Goal: Task Accomplishment & Management: Manage account settings

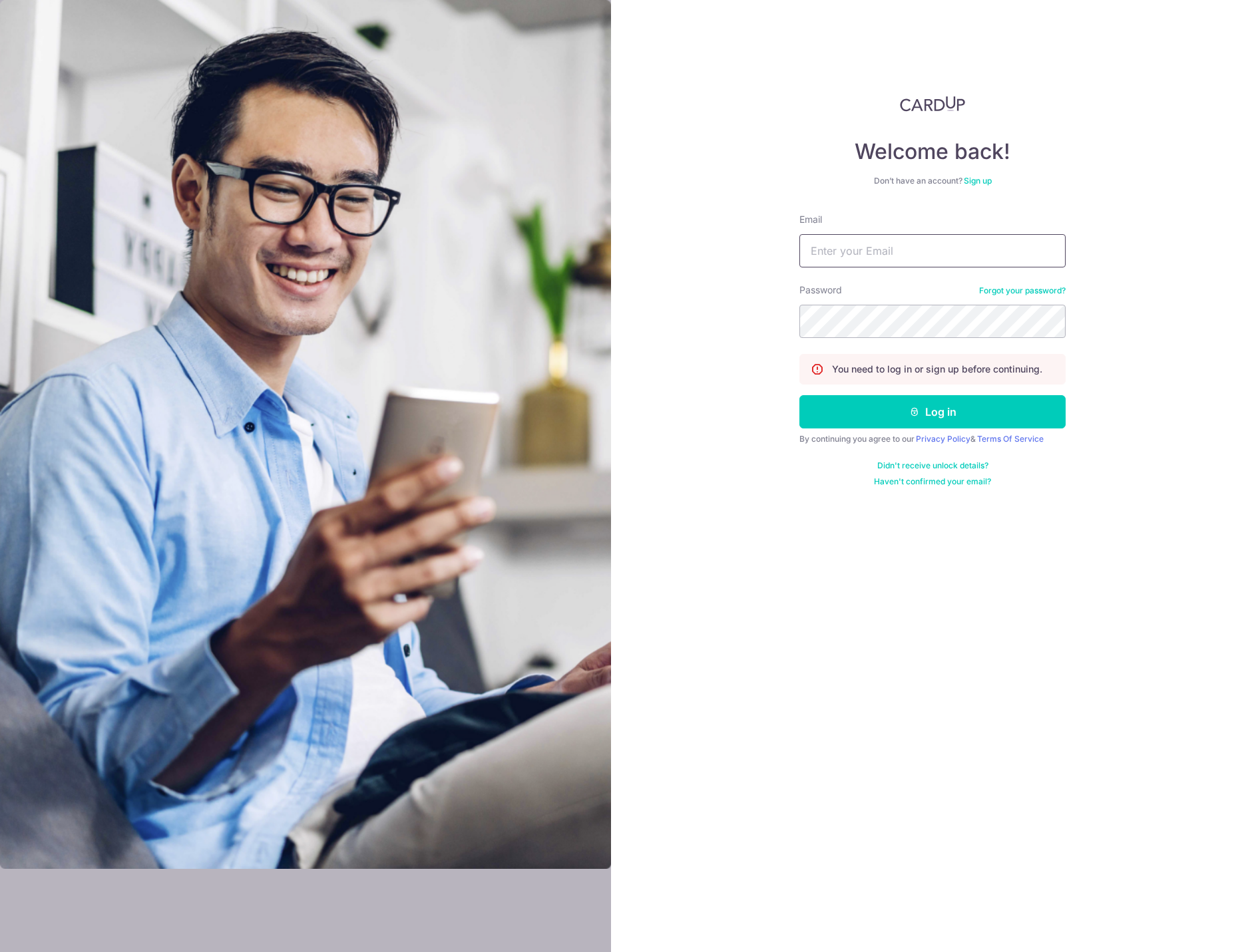
drag, startPoint x: 0, startPoint y: 0, endPoint x: 835, endPoint y: 263, distance: 875.4
click at [835, 263] on input "Email" at bounding box center [932, 250] width 266 height 33
type input "[PERSON_NAME][EMAIL_ADDRESS][PERSON_NAME][DOMAIN_NAME]"
click at [888, 403] on button "Log in" at bounding box center [932, 412] width 266 height 33
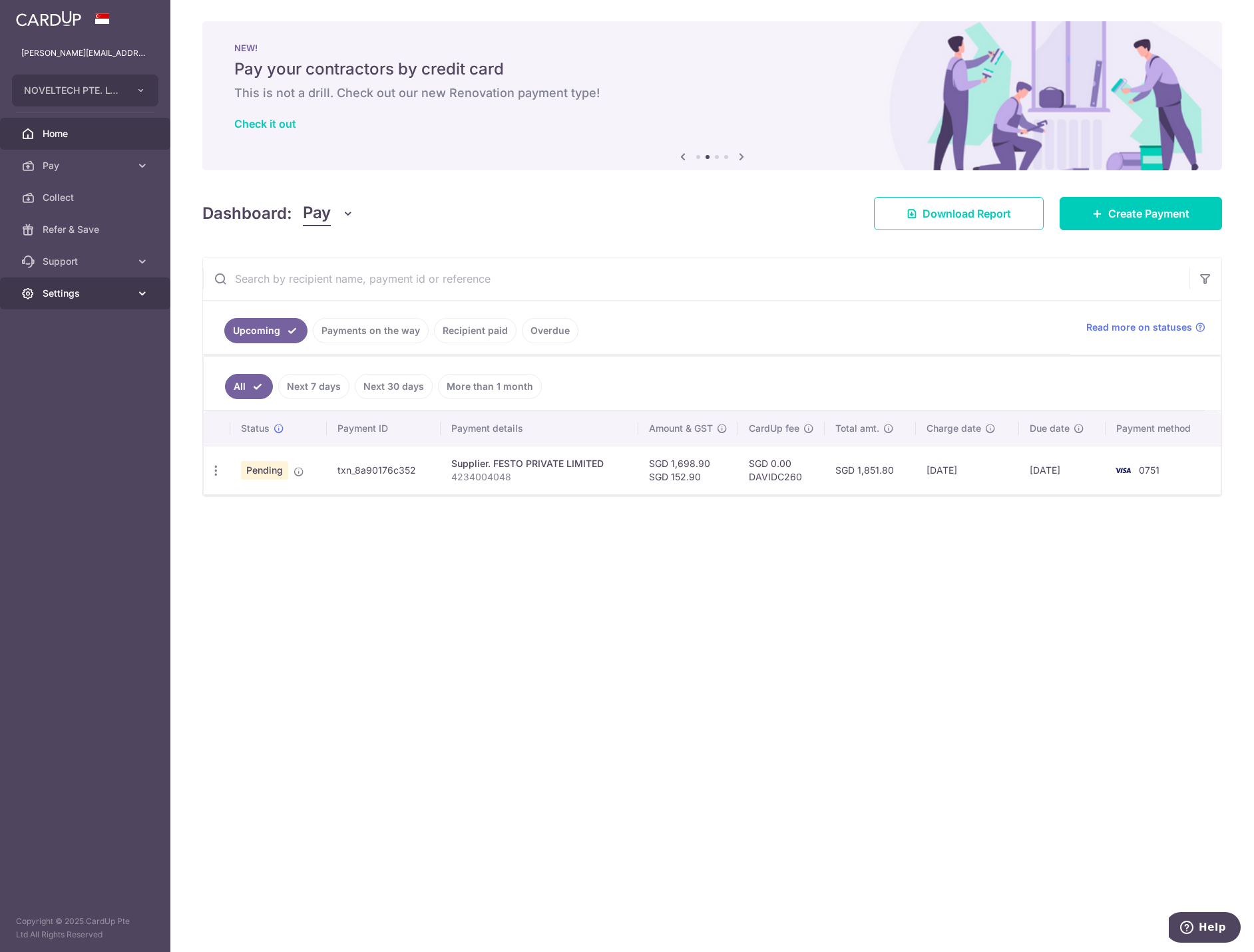
click at [73, 302] on link "Settings" at bounding box center [85, 293] width 170 height 32
click at [72, 362] on span "Logout" at bounding box center [86, 358] width 88 height 14
